Goal: Information Seeking & Learning: Learn about a topic

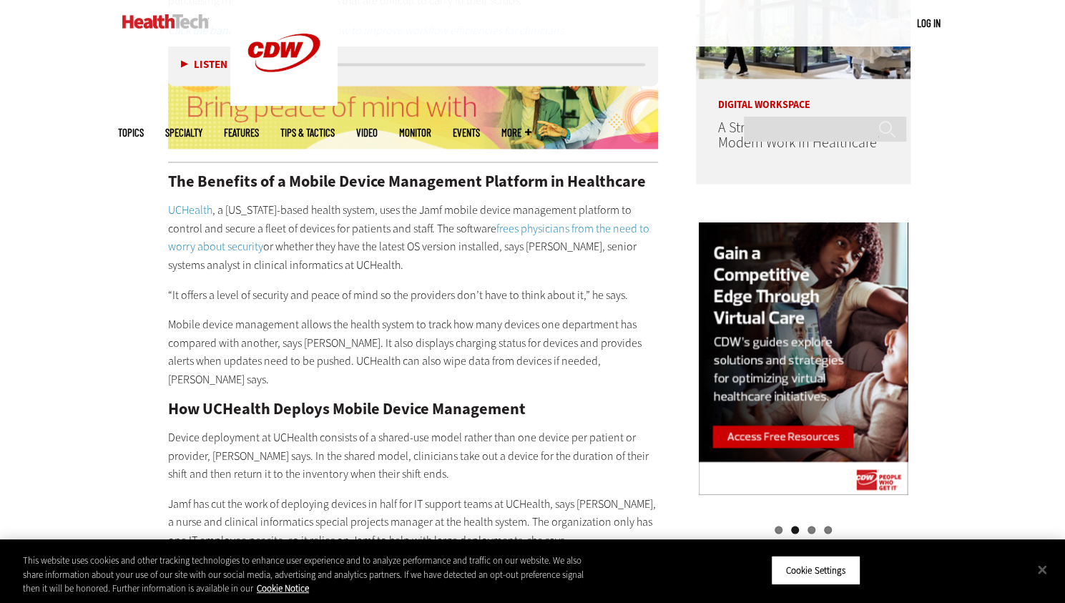
scroll to position [1212, 0]
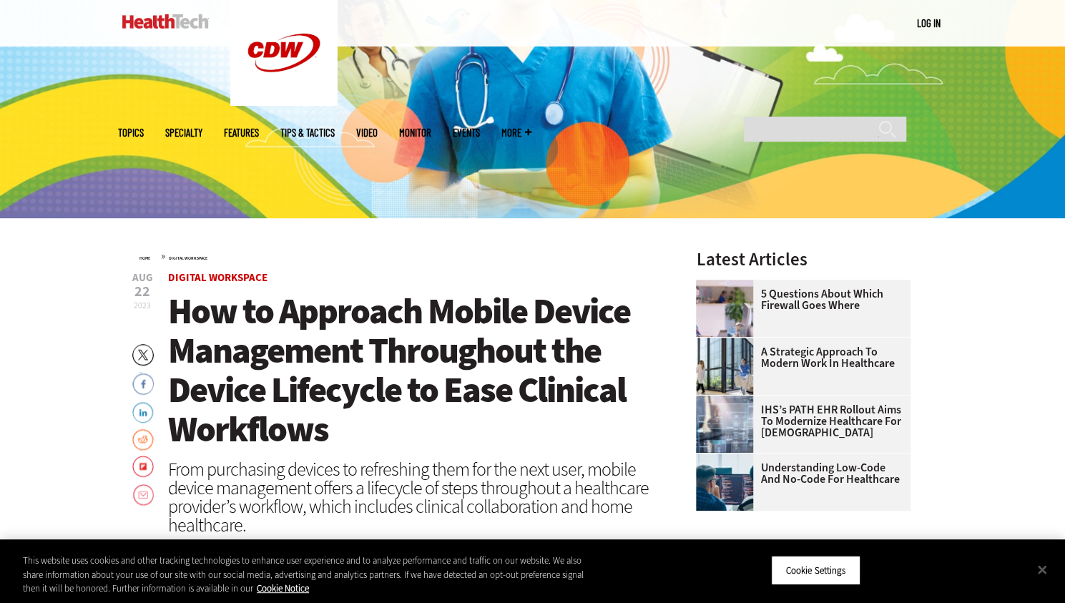
scroll to position [429, 0]
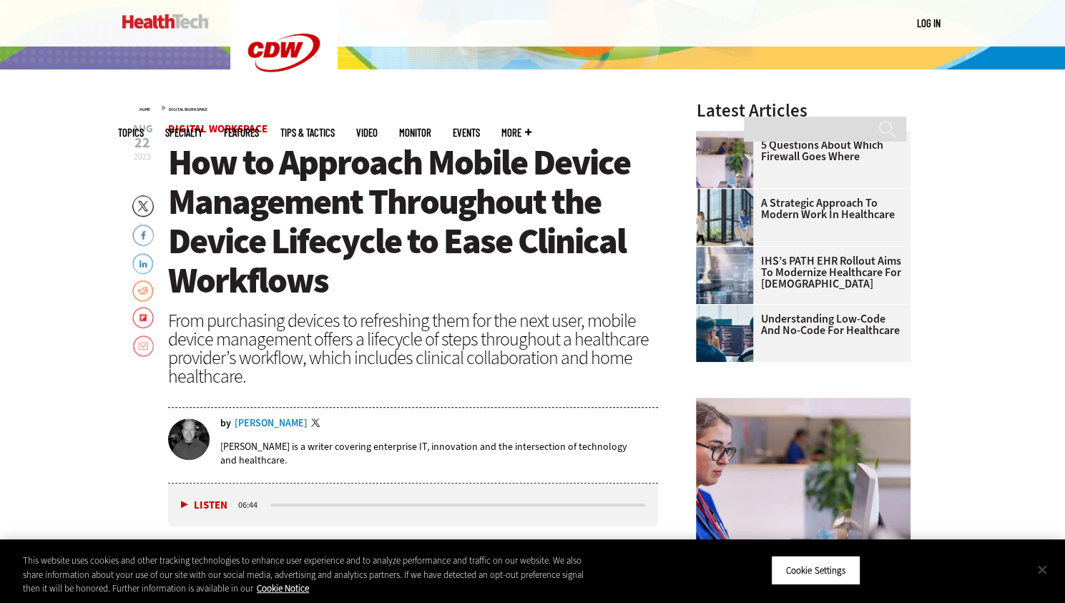
click at [1048, 567] on button "Close" at bounding box center [1042, 569] width 31 height 31
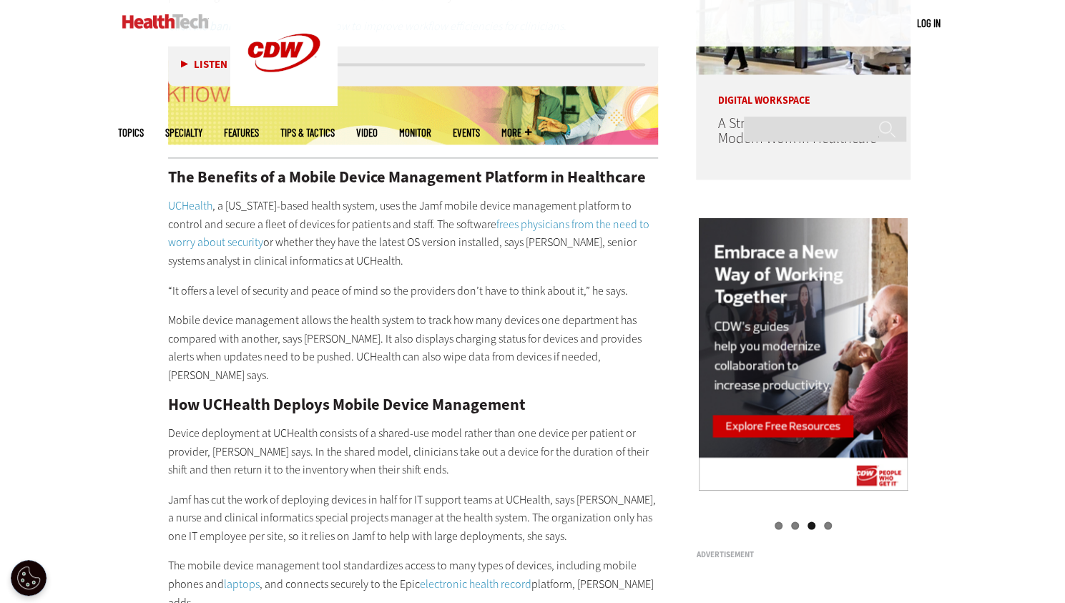
scroll to position [1216, 0]
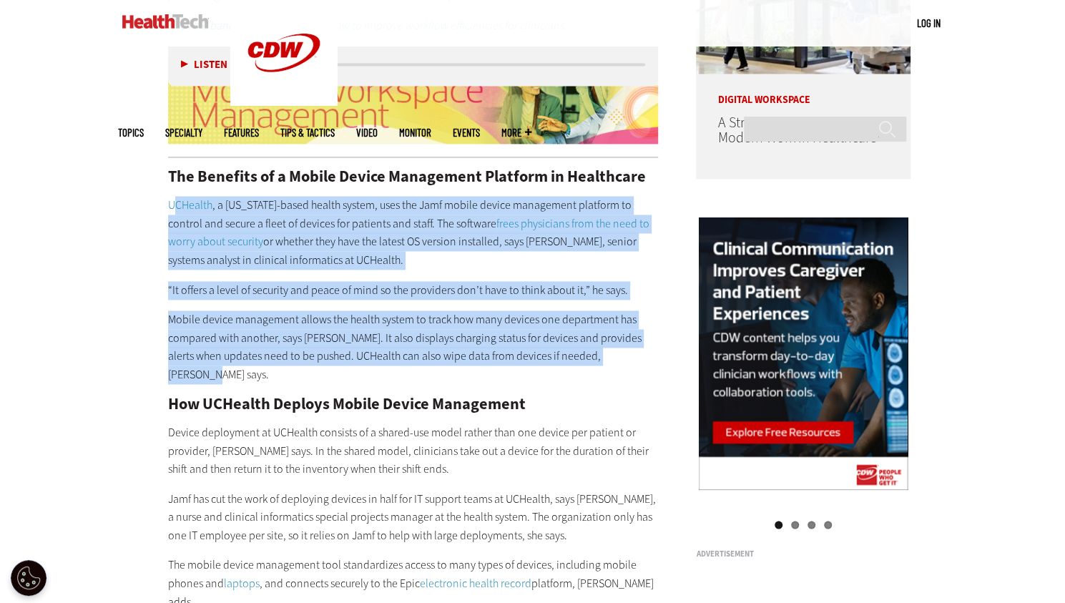
click at [173, 200] on link "UCHealth" at bounding box center [190, 204] width 44 height 15
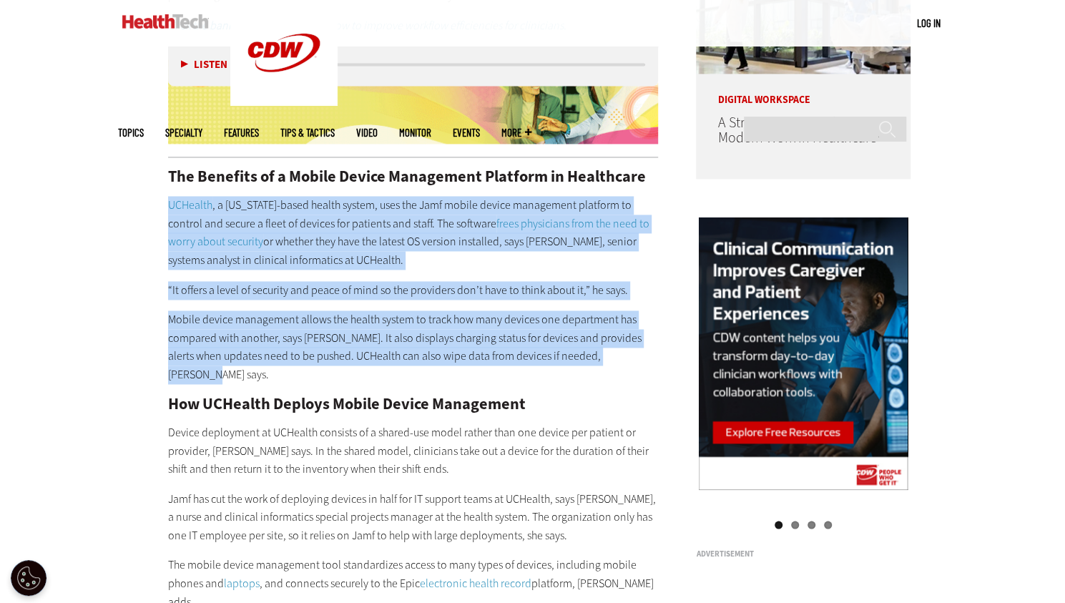
copy div "UCHealth , a Colorado-based health system, uses the Jamf mobile device manageme…"
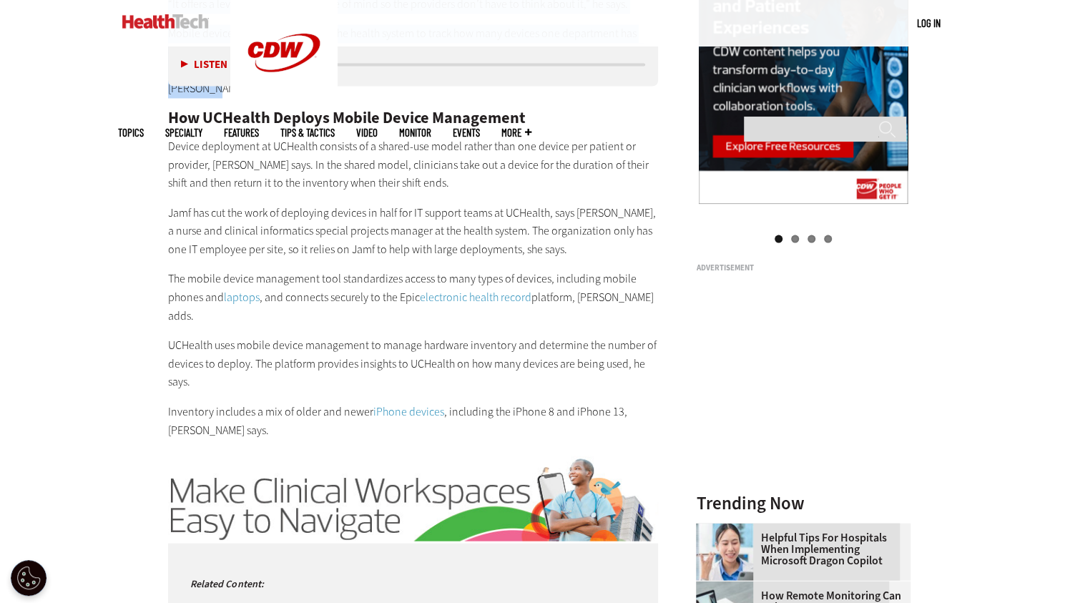
scroll to position [1503, 0]
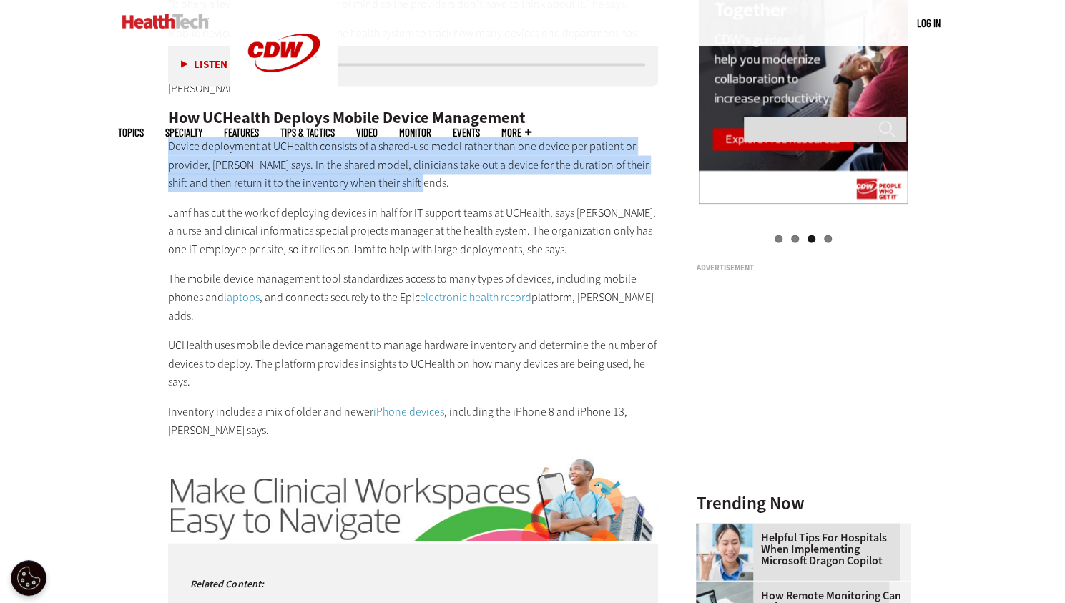
drag, startPoint x: 167, startPoint y: 130, endPoint x: 416, endPoint y: 160, distance: 251.4
copy p "Device deployment at UCHealth consists of a shared-use model rather than one de…"
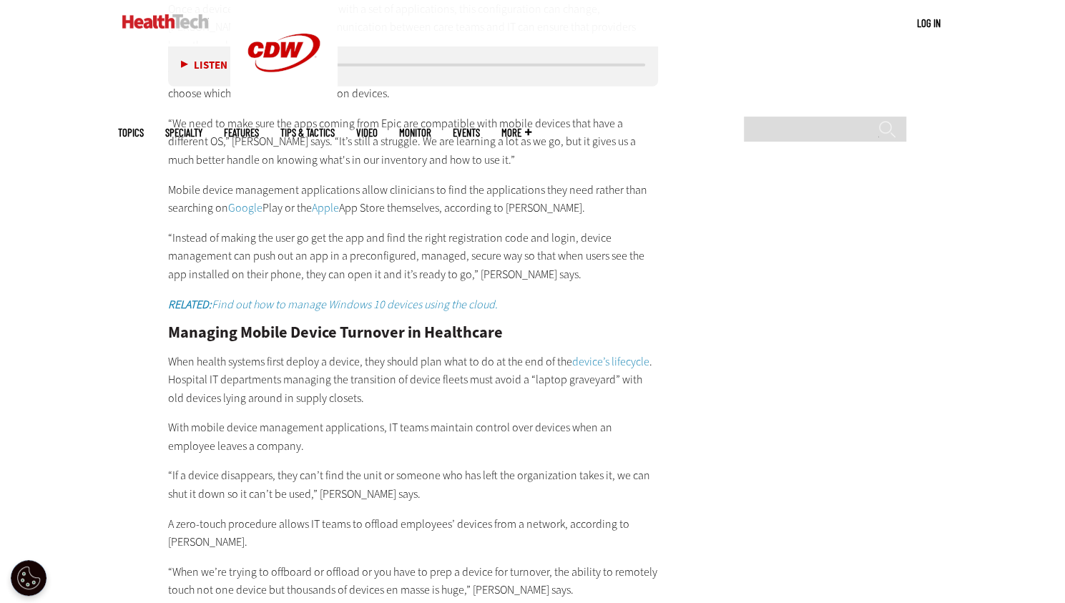
scroll to position [2433, 0]
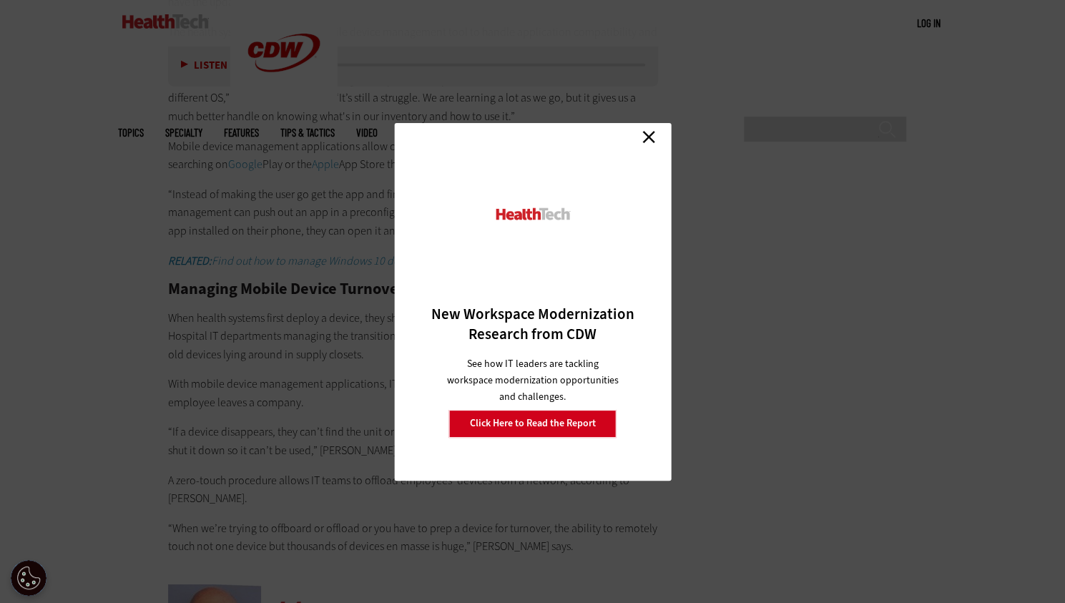
click at [644, 137] on link "Close" at bounding box center [648, 137] width 21 height 21
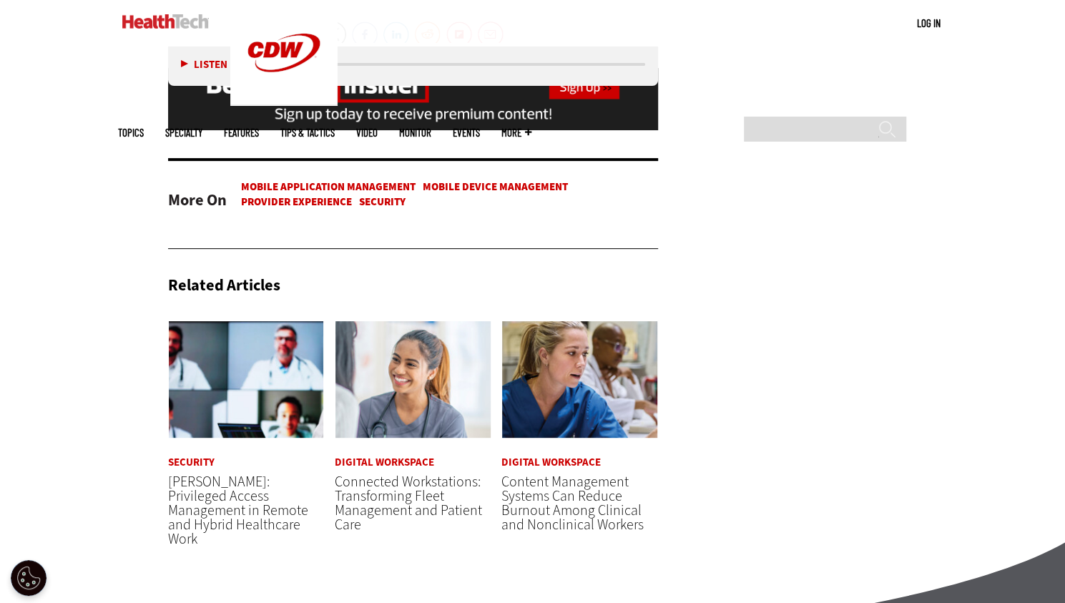
scroll to position [3506, 0]
